Goal: Find specific page/section: Find specific page/section

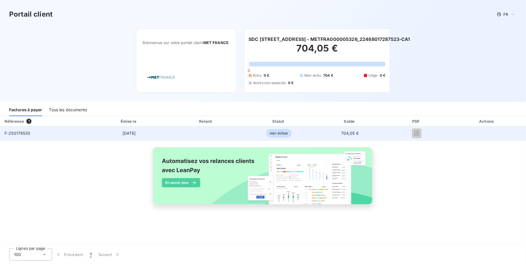
click at [44, 135] on td "F-250178535" at bounding box center [44, 133] width 89 height 14
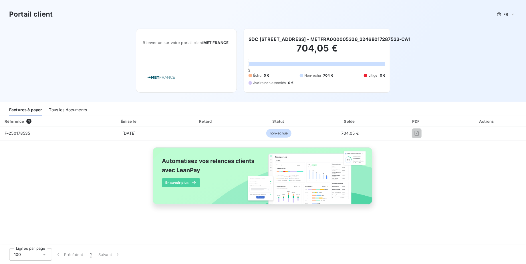
click at [60, 108] on div "Tous les documents" at bounding box center [68, 110] width 38 height 12
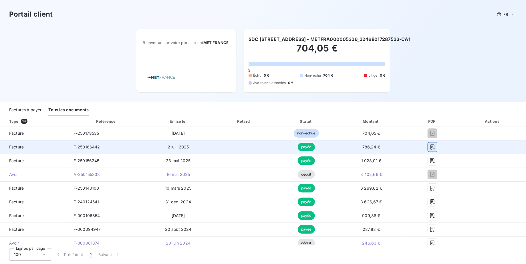
click at [428, 150] on button "button" at bounding box center [432, 146] width 9 height 9
